Goal: Obtain resource: Download file/media

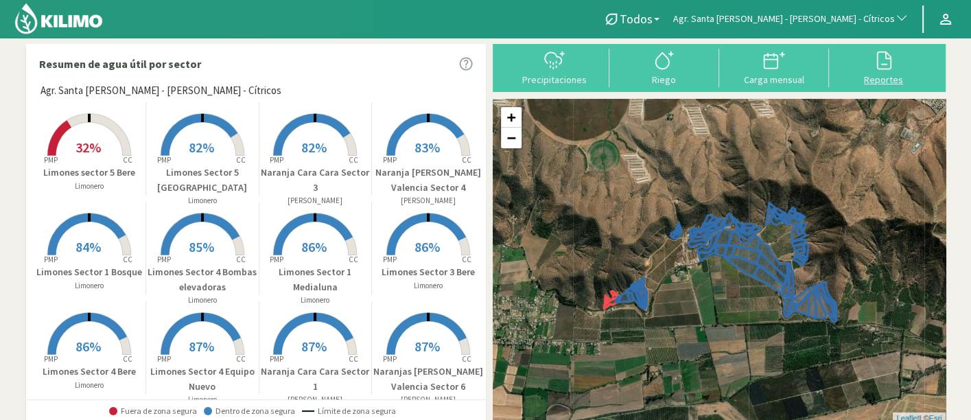
click at [888, 55] on icon at bounding box center [884, 60] width 14 height 19
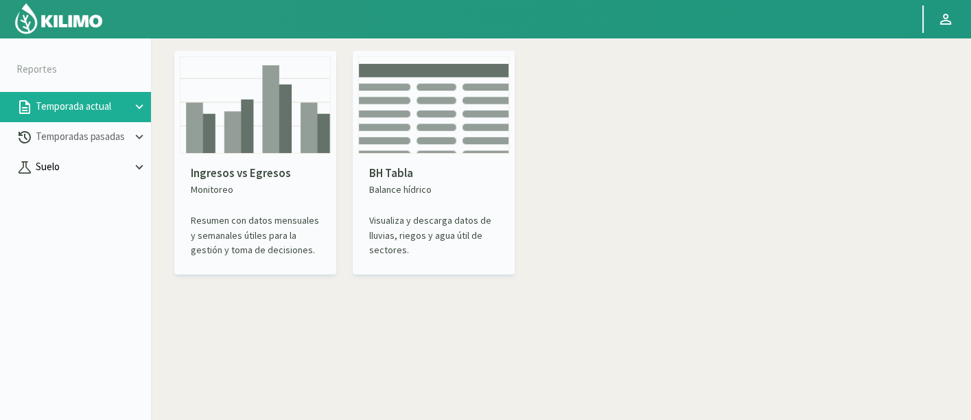
click at [100, 161] on p "Suelo" at bounding box center [82, 167] width 99 height 16
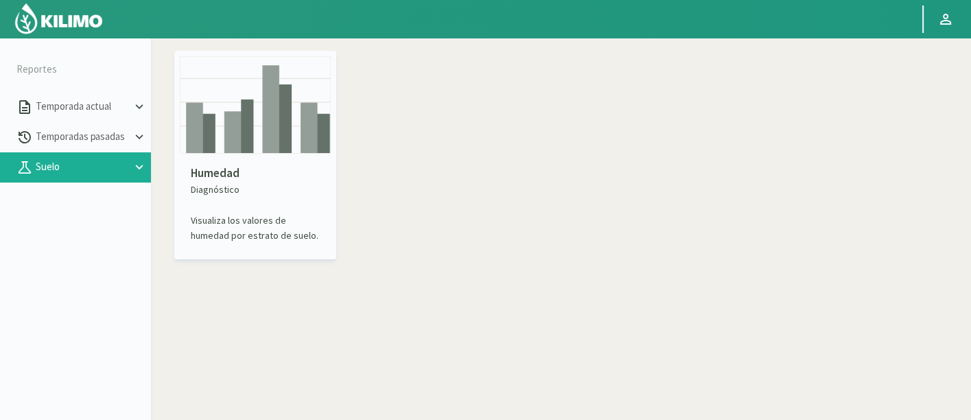
click at [192, 143] on img at bounding box center [255, 104] width 151 height 97
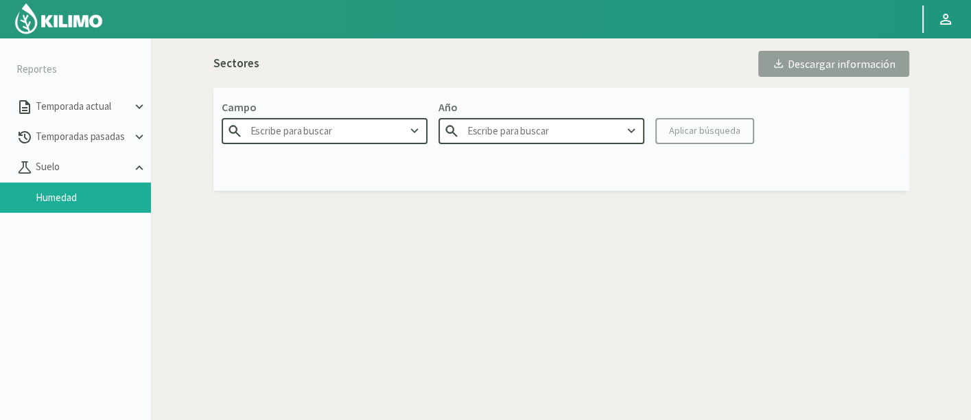
type input "Agr. Cardonal"
type input "2025"
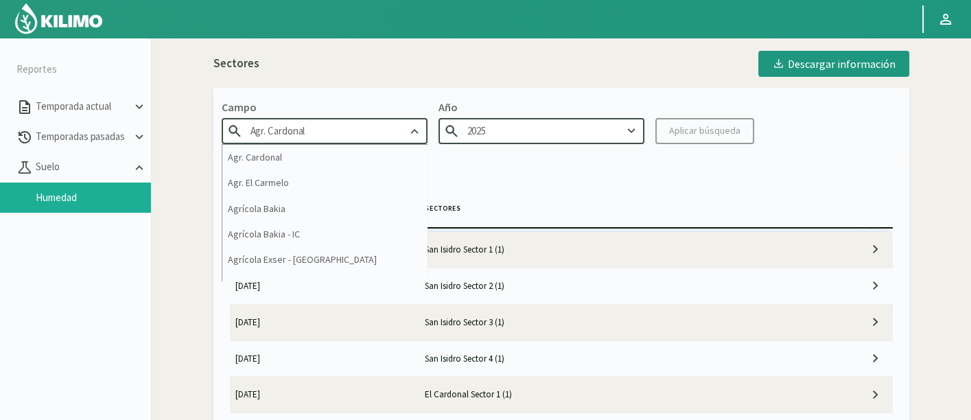
click at [314, 128] on input "Agr. Cardonal" at bounding box center [325, 130] width 206 height 25
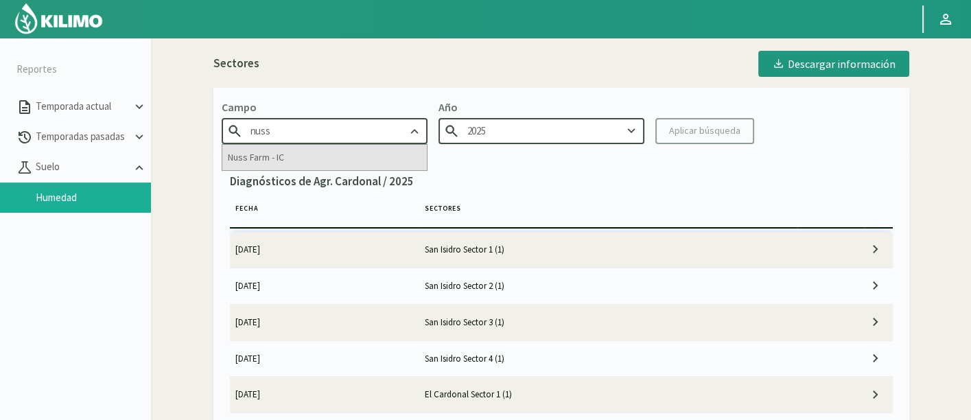
click at [330, 167] on div "Nuss Farm - IC" at bounding box center [324, 157] width 205 height 25
type input "Nuss Farm - IC"
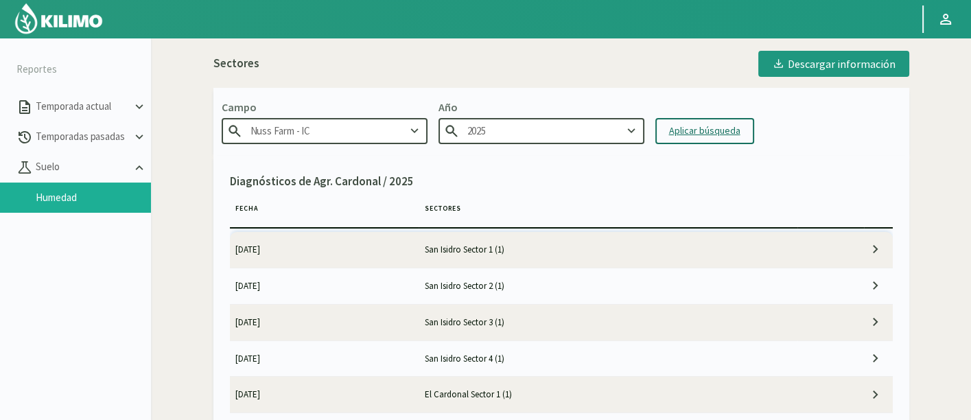
click at [692, 137] on div "Aplicar búsqueda" at bounding box center [704, 131] width 71 height 14
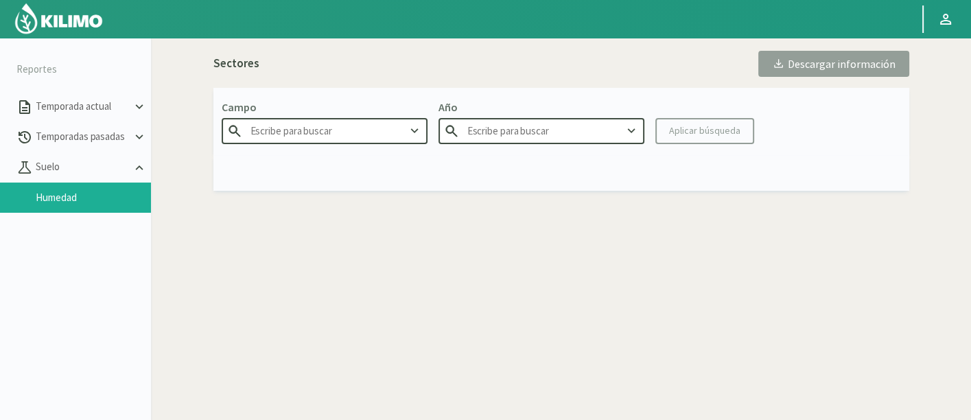
type input "Nuss Farm - IC"
type input "2025"
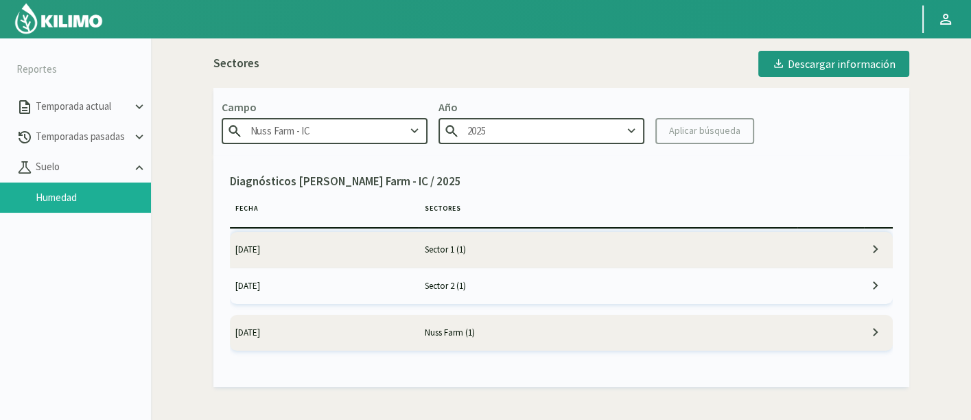
click at [516, 236] on td "Sector 1 (1)" at bounding box center [608, 250] width 379 height 36
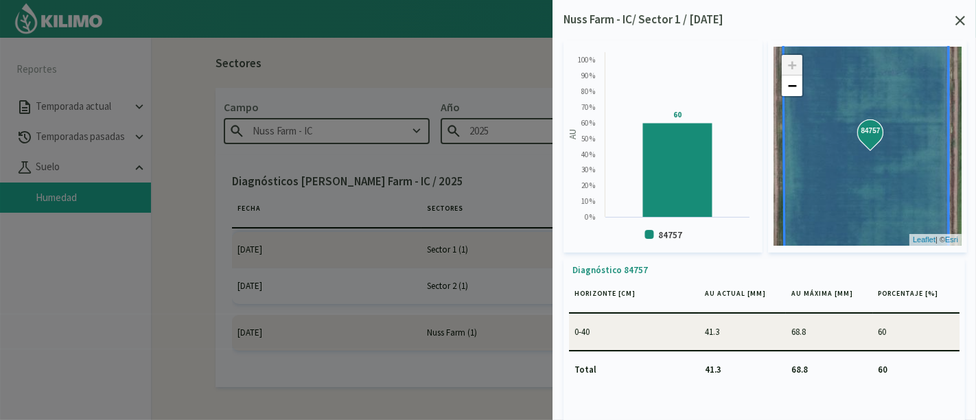
click at [961, 17] on icon at bounding box center [961, 21] width 10 height 10
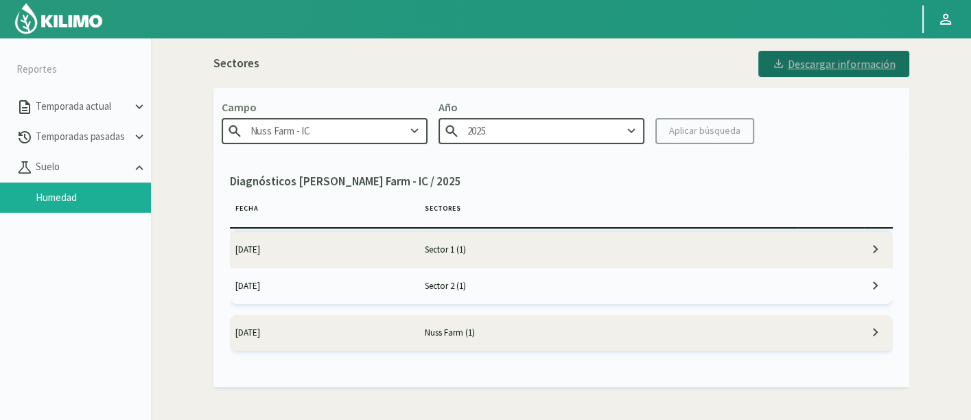
click at [832, 67] on div "Descargar información" at bounding box center [834, 64] width 124 height 14
click at [392, 129] on input "Nuss Farm - IC" at bounding box center [325, 130] width 206 height 25
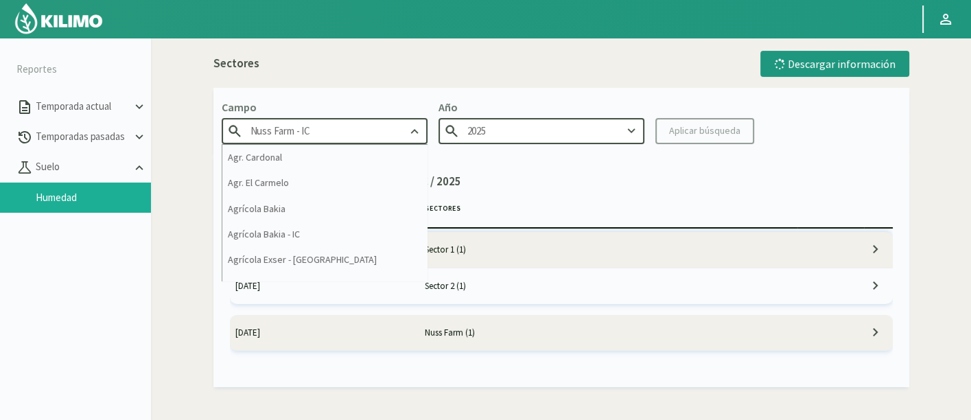
click at [392, 129] on input "Nuss Farm - IC" at bounding box center [325, 130] width 206 height 25
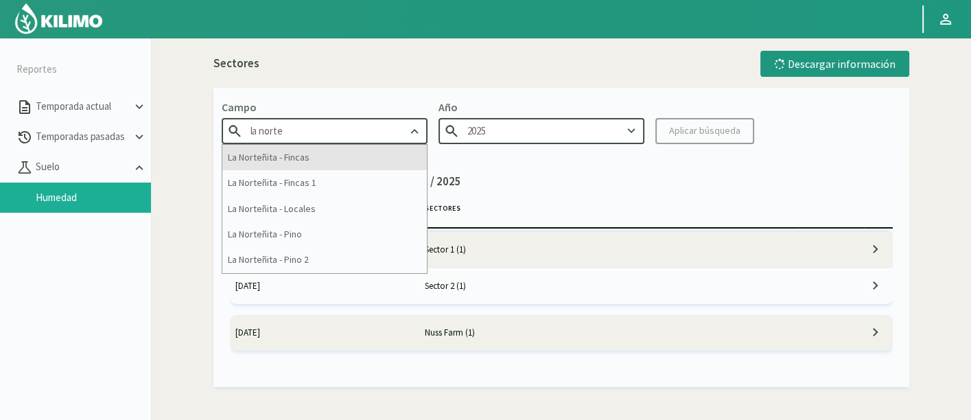
click at [354, 160] on div "La Norteñita - Fincas" at bounding box center [324, 157] width 205 height 25
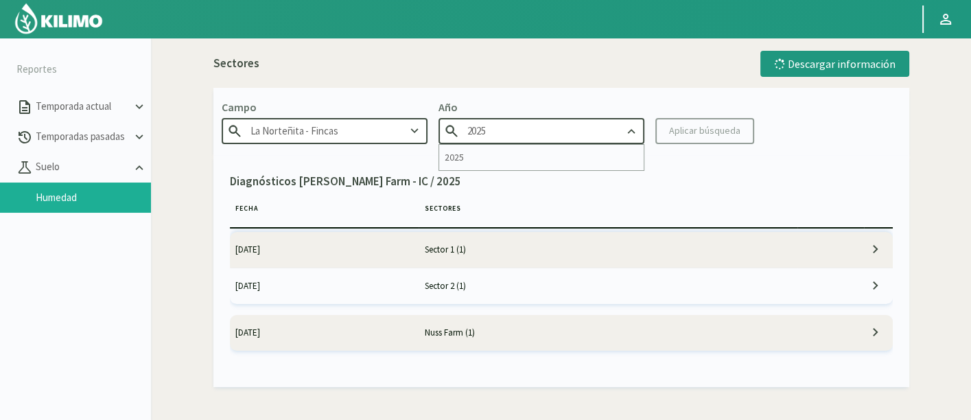
click at [570, 136] on input "2025" at bounding box center [542, 130] width 206 height 25
click at [719, 122] on kil-button "Aplicar búsqueda" at bounding box center [705, 131] width 99 height 26
click at [571, 129] on input "2025" at bounding box center [542, 130] width 206 height 25
click at [575, 167] on div "2025" at bounding box center [541, 157] width 205 height 25
click at [664, 126] on button "Aplicar búsqueda" at bounding box center [705, 131] width 99 height 26
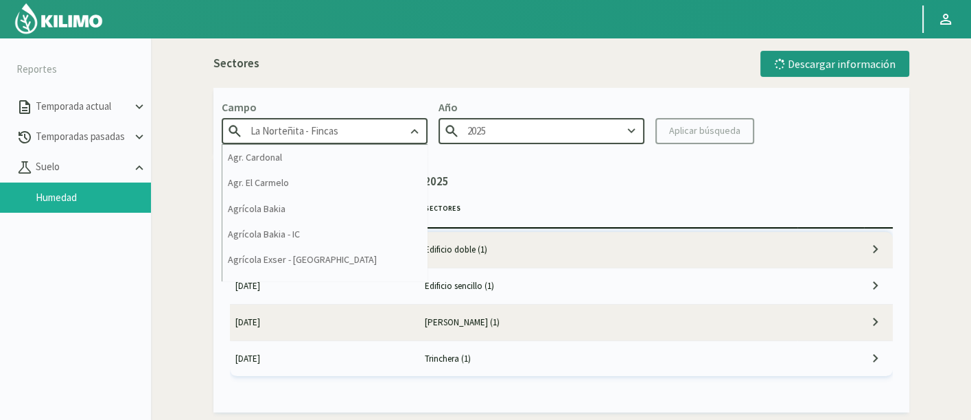
click at [378, 135] on input "La Norteñita - Fincas" at bounding box center [325, 130] width 206 height 25
click at [371, 242] on div "Agrícola Bakia - IC" at bounding box center [324, 234] width 205 height 25
type input "Agrícola Bakia - IC"
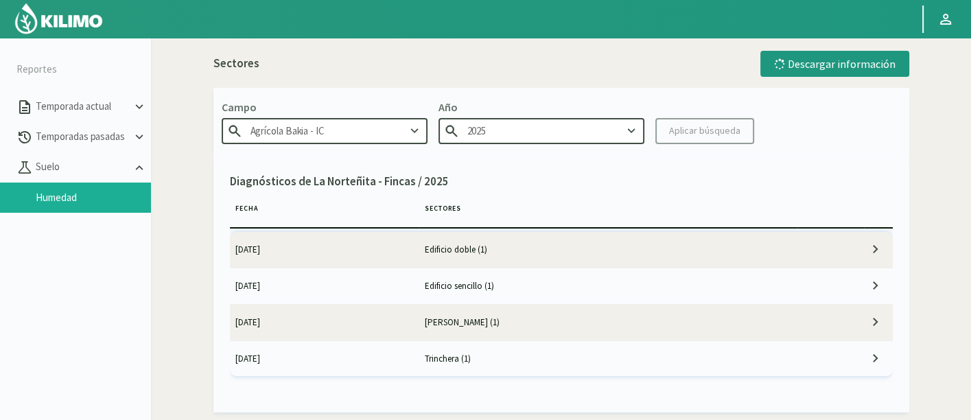
click at [521, 138] on input "2025" at bounding box center [542, 130] width 206 height 25
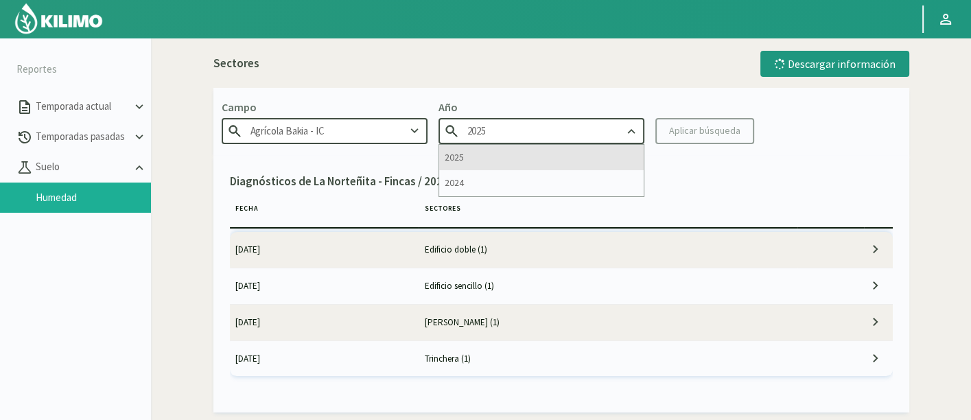
click at [520, 159] on div "2025" at bounding box center [541, 157] width 205 height 25
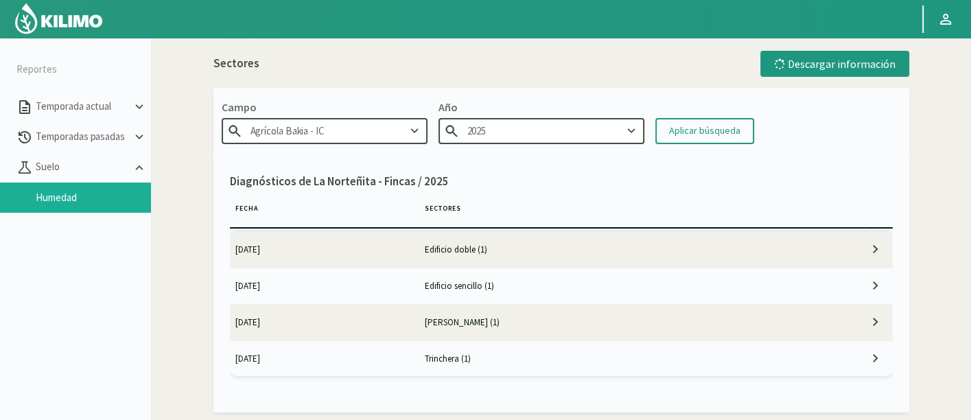
click at [678, 113] on div "Campo Agrícola Bakia - IC Año 2025 Aplicar búsqueda" at bounding box center [561, 121] width 696 height 67
click at [695, 130] on div "Aplicar búsqueda" at bounding box center [704, 131] width 71 height 14
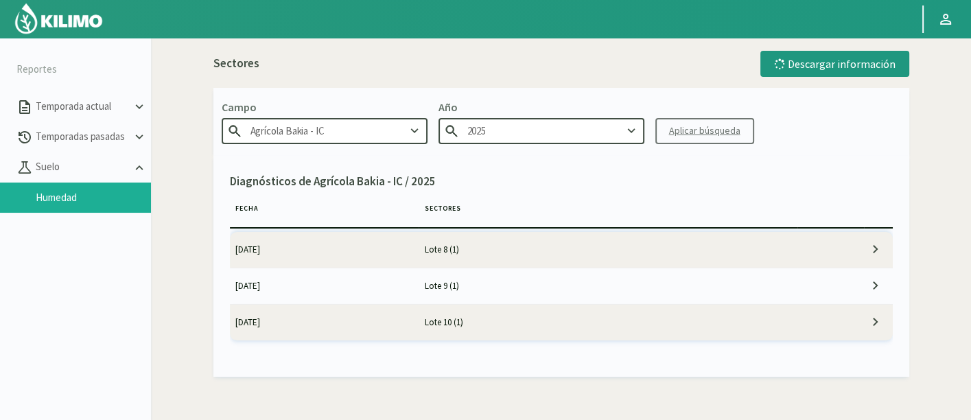
click at [788, 83] on div "Sectores Descargar información Campo Agrícola Bakia - IC Año 2025 Aplicar búsqu…" at bounding box center [561, 214] width 696 height 326
click at [838, 62] on div "Descargar información" at bounding box center [835, 64] width 122 height 14
click at [840, 67] on div "Descargar información" at bounding box center [835, 64] width 122 height 14
click at [741, 248] on td "Lote 8 (1)" at bounding box center [608, 250] width 379 height 36
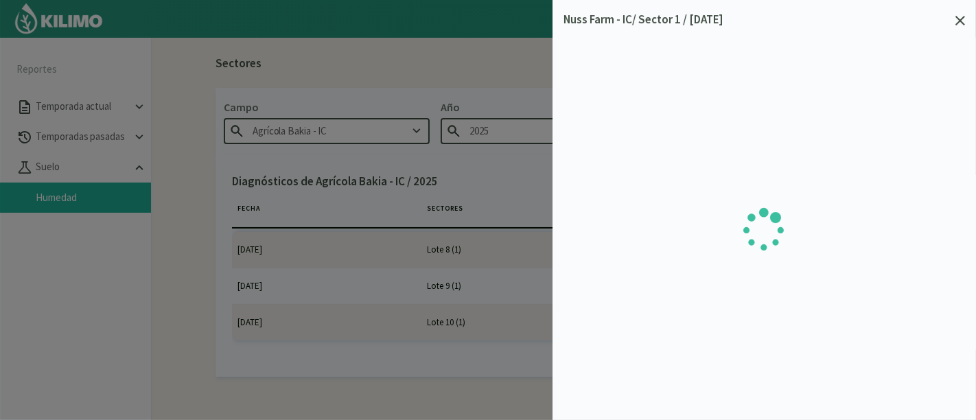
click at [960, 27] on svg-icon at bounding box center [961, 22] width 10 height 12
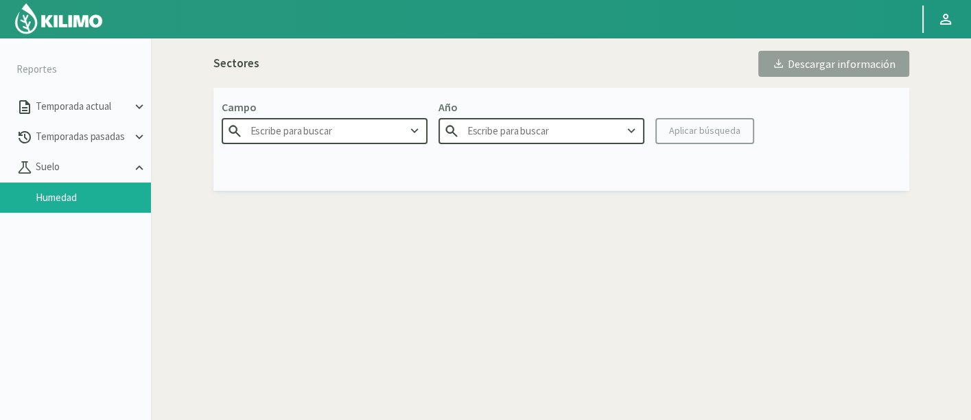
click at [351, 124] on input "text" at bounding box center [325, 130] width 206 height 25
type input "Agrícola Bakia - IC"
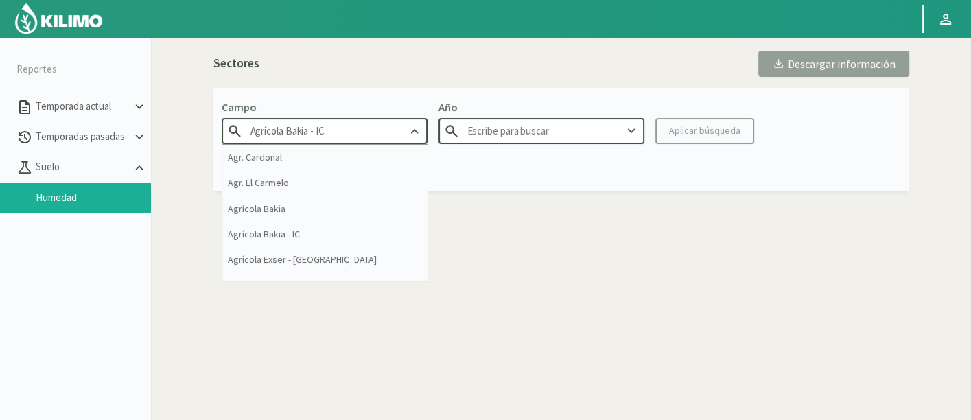
type input "2025"
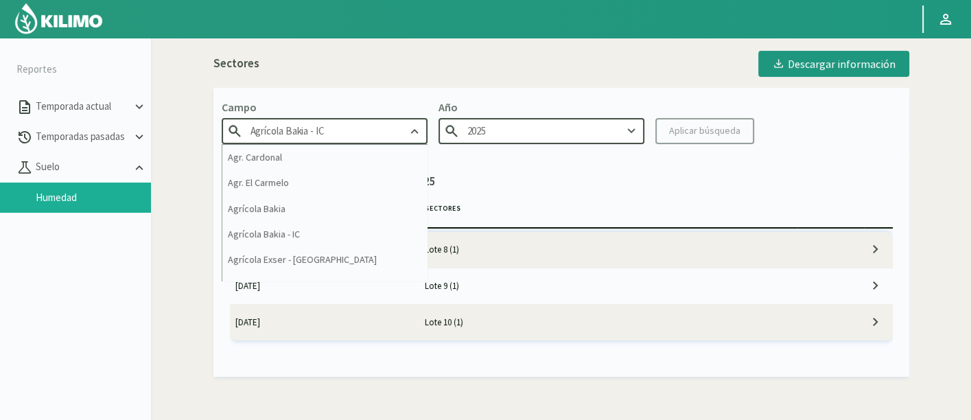
click at [322, 126] on input "Agrícola Bakia - IC" at bounding box center [325, 130] width 206 height 25
click at [321, 126] on input "Agrícola Bakia - IC" at bounding box center [325, 130] width 206 height 25
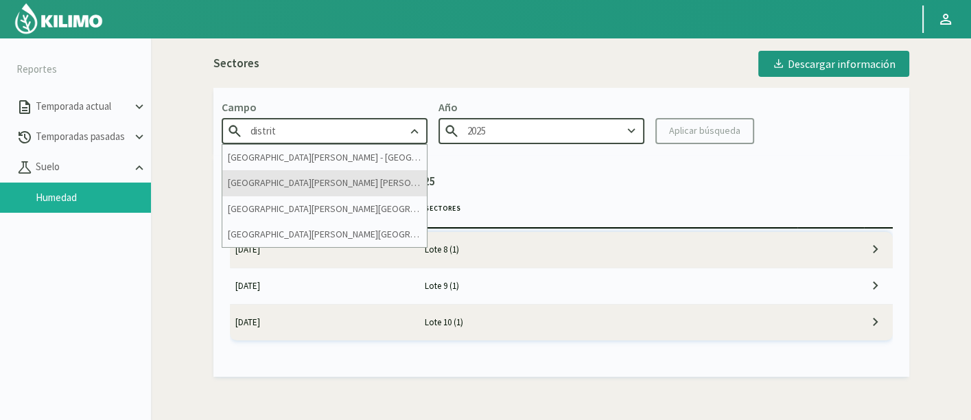
click at [369, 185] on div "[GEOGRAPHIC_DATA][PERSON_NAME] - Pabellón [PERSON_NAME]" at bounding box center [324, 182] width 205 height 25
type input "[GEOGRAPHIC_DATA][PERSON_NAME] - Pabellón [PERSON_NAME]"
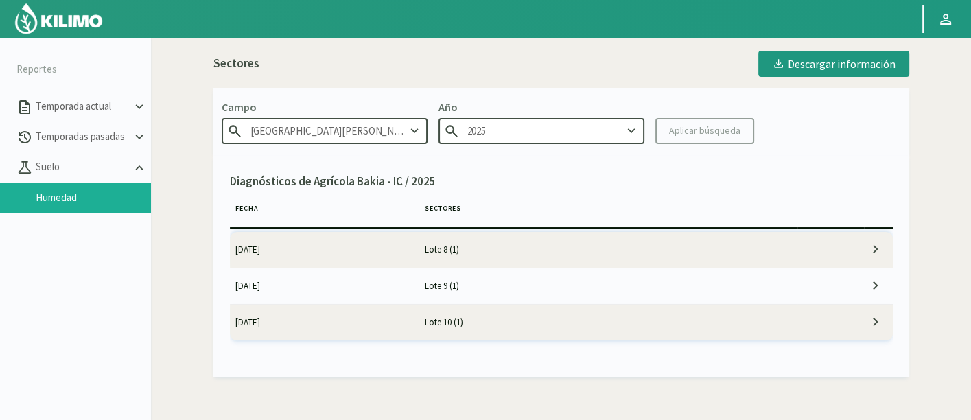
click at [545, 134] on input "2025" at bounding box center [542, 130] width 206 height 25
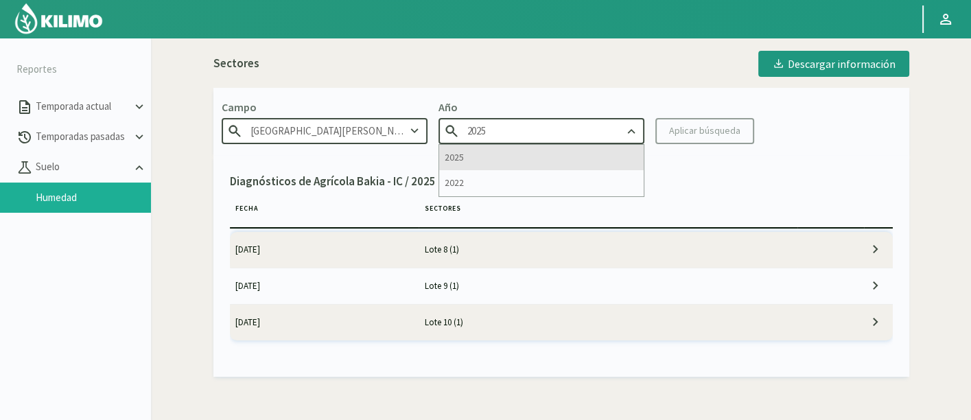
click at [617, 157] on div "2025" at bounding box center [541, 157] width 205 height 25
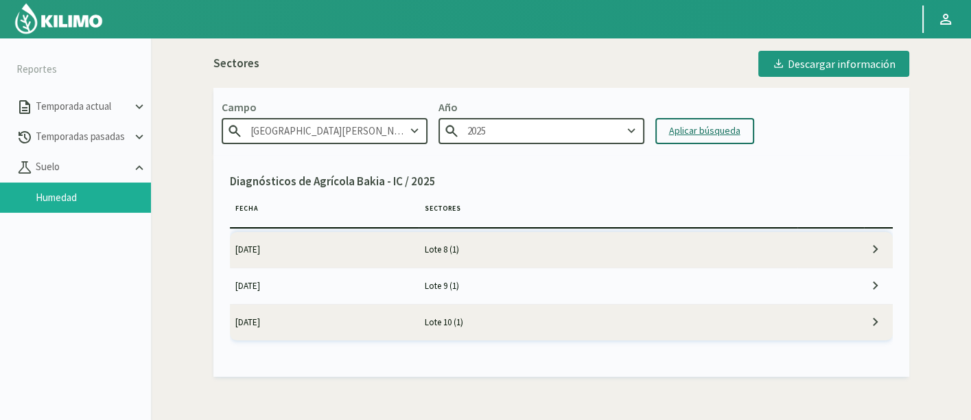
click at [688, 130] on div "Aplicar búsqueda" at bounding box center [704, 131] width 71 height 14
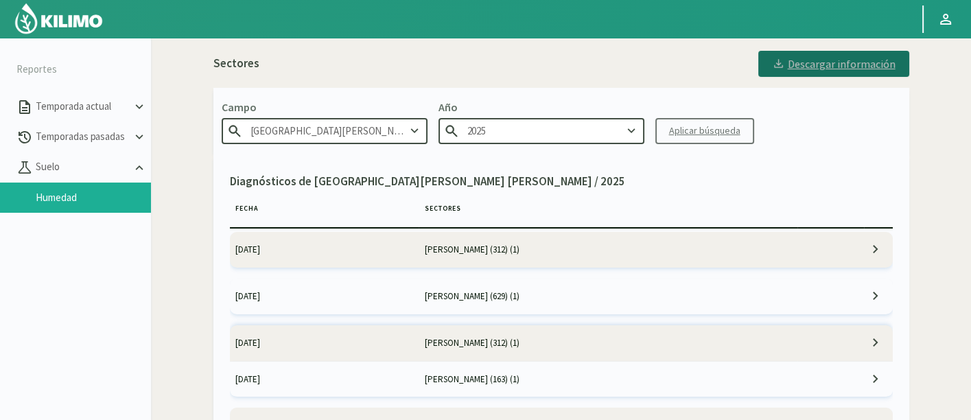
click at [888, 71] on button "Descargar información" at bounding box center [834, 64] width 151 height 26
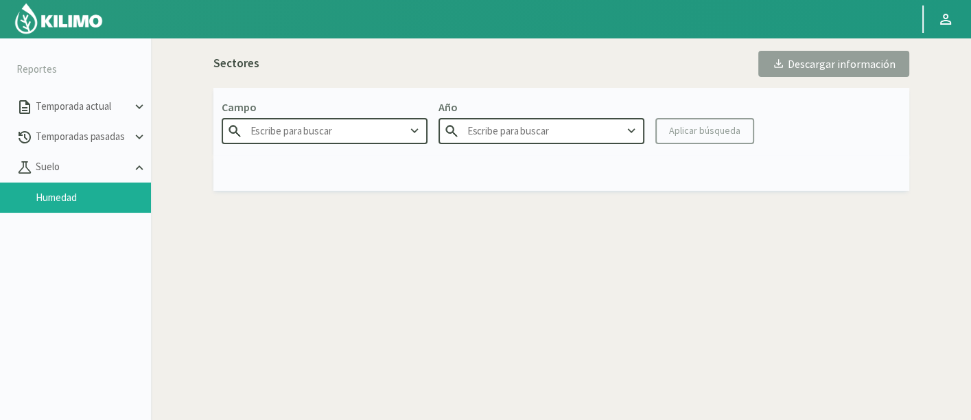
type input "[GEOGRAPHIC_DATA][PERSON_NAME] - Pabellón [PERSON_NAME]"
type input "2025"
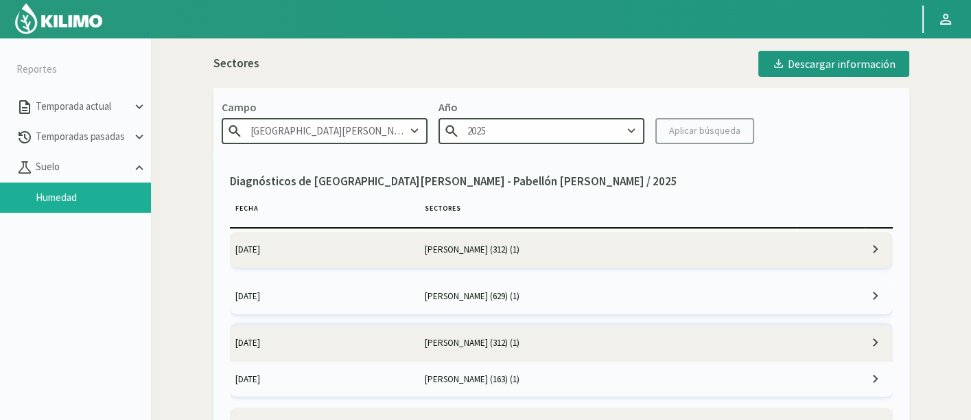
click at [347, 141] on input "[GEOGRAPHIC_DATA][PERSON_NAME] - Pabellón [PERSON_NAME]" at bounding box center [325, 130] width 206 height 25
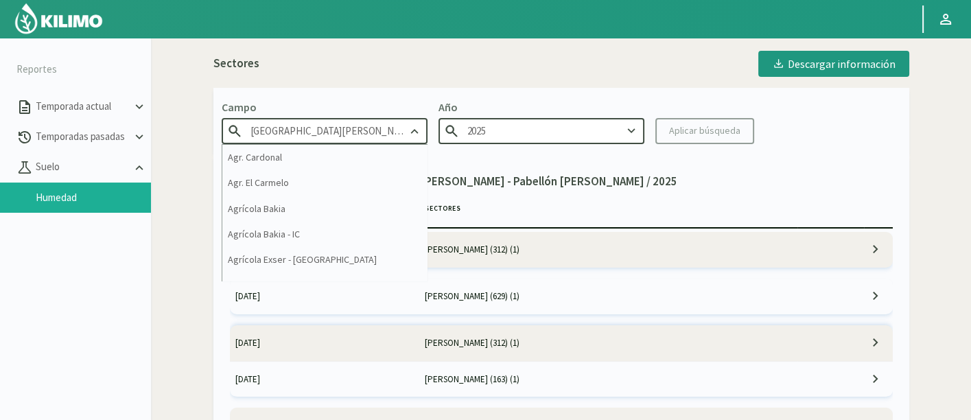
click at [347, 141] on input "[GEOGRAPHIC_DATA][PERSON_NAME] - Pabellón [PERSON_NAME]" at bounding box center [325, 130] width 206 height 25
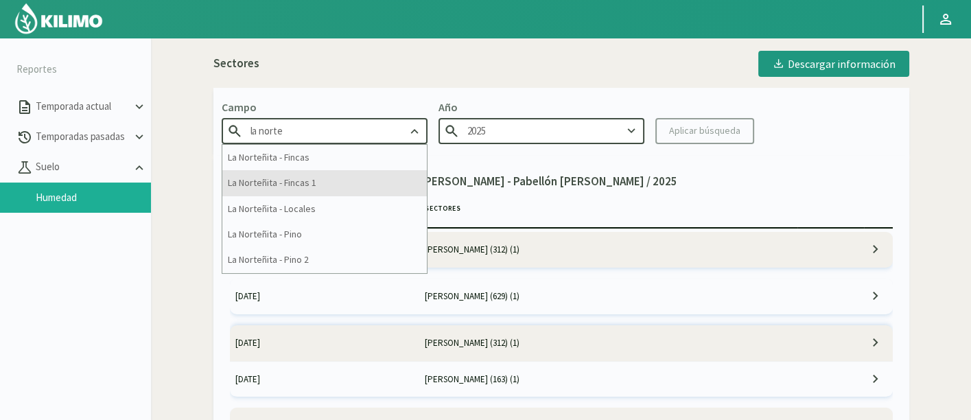
click at [342, 182] on div "La Norteñita - Fincas 1" at bounding box center [324, 182] width 205 height 25
type input "La Norteñita - Fincas 1"
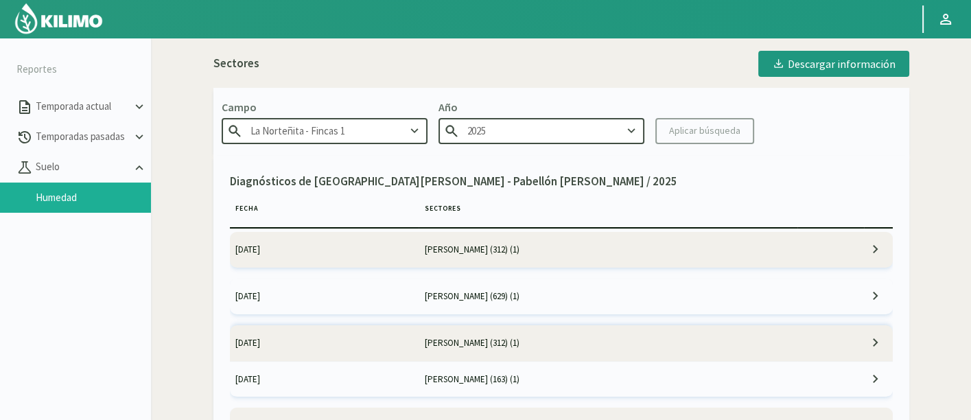
click at [747, 128] on kil-button "Aplicar búsqueda" at bounding box center [705, 131] width 99 height 26
click at [721, 126] on div "Aplicar búsqueda" at bounding box center [704, 131] width 71 height 14
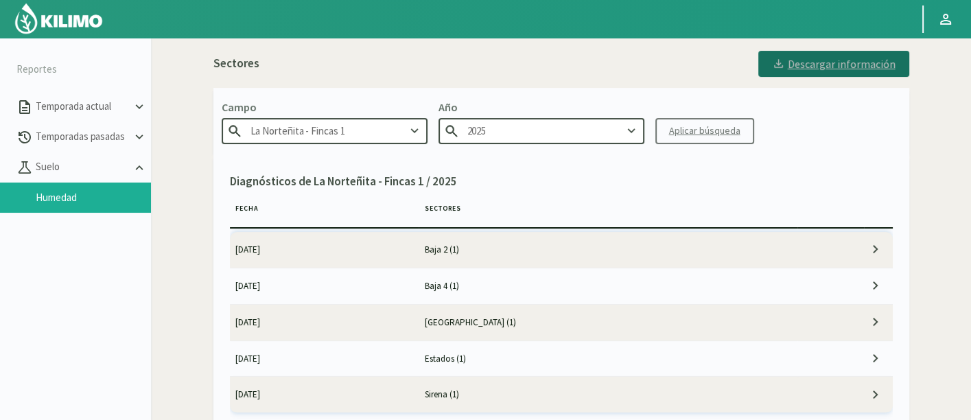
click at [852, 65] on div "Descargar información" at bounding box center [834, 64] width 124 height 14
